Goal: Task Accomplishment & Management: Manage account settings

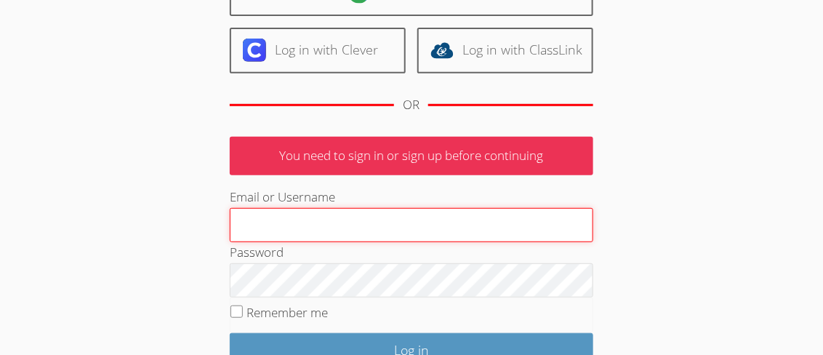
scroll to position [146, 0]
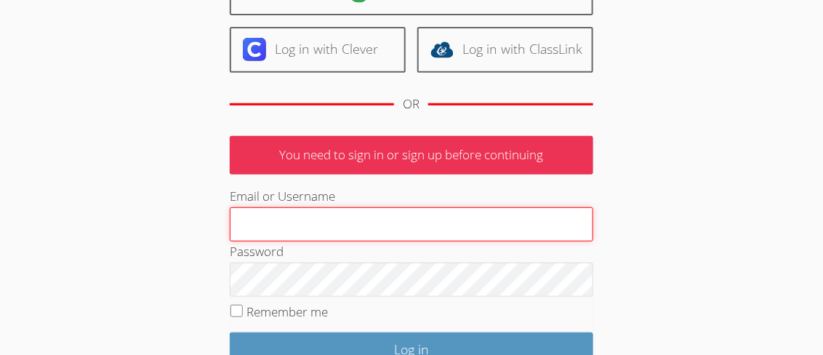
type input "[EMAIL_ADDRESS][DOMAIN_NAME]"
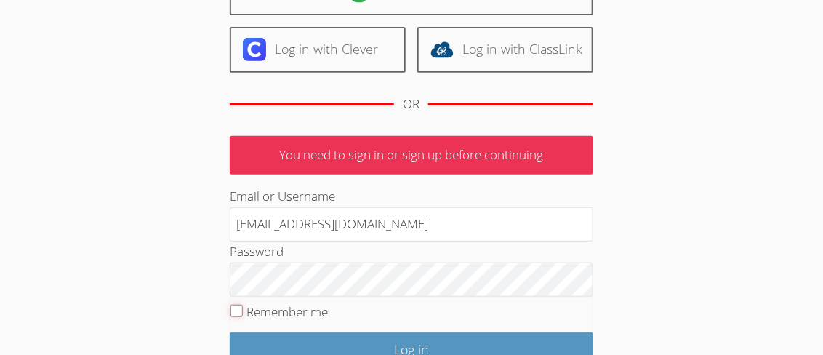
click at [242, 314] on input "Remember me" at bounding box center [237, 311] width 12 height 12
checkbox input "true"
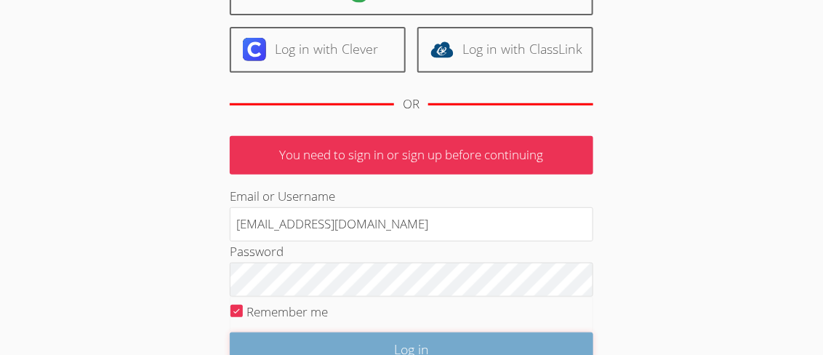
click at [444, 344] on input "Log in" at bounding box center [412, 349] width 364 height 34
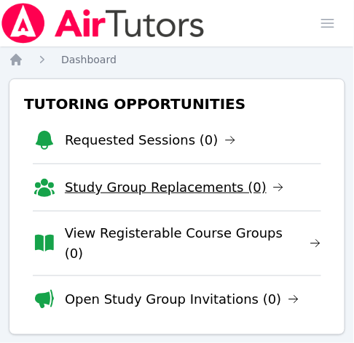
click at [228, 191] on link "Study Group Replacements (0)" at bounding box center [174, 187] width 219 height 20
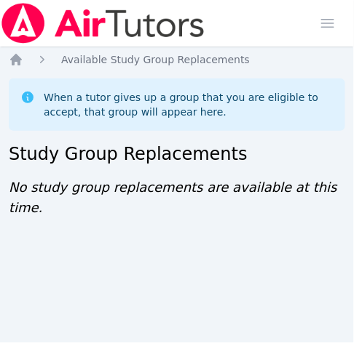
click at [9, 89] on div "When a tutor gives up a group that you are eligible to accept, that group will …" at bounding box center [177, 105] width 336 height 52
click at [28, 247] on div "Home Sessions Study Groups Students Messages Open user menu [PERSON_NAME] ([PER…" at bounding box center [177, 171] width 354 height 343
